Goal: Task Accomplishment & Management: Use online tool/utility

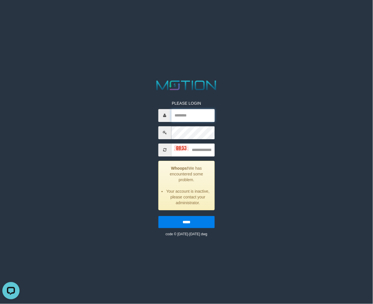
type input "**********"
click at [194, 150] on input "text" at bounding box center [192, 149] width 43 height 13
type input "****"
click at [158, 216] on input "*****" at bounding box center [186, 222] width 56 height 12
